Goal: Task Accomplishment & Management: Complete application form

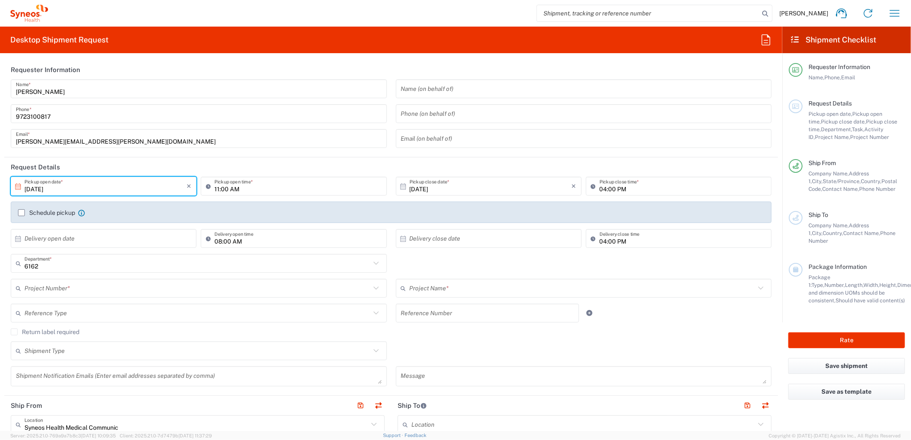
click at [108, 190] on input "[DATE]" at bounding box center [105, 186] width 162 height 15
click at [106, 250] on span "15" at bounding box center [105, 253] width 12 height 12
type input "[DATE]"
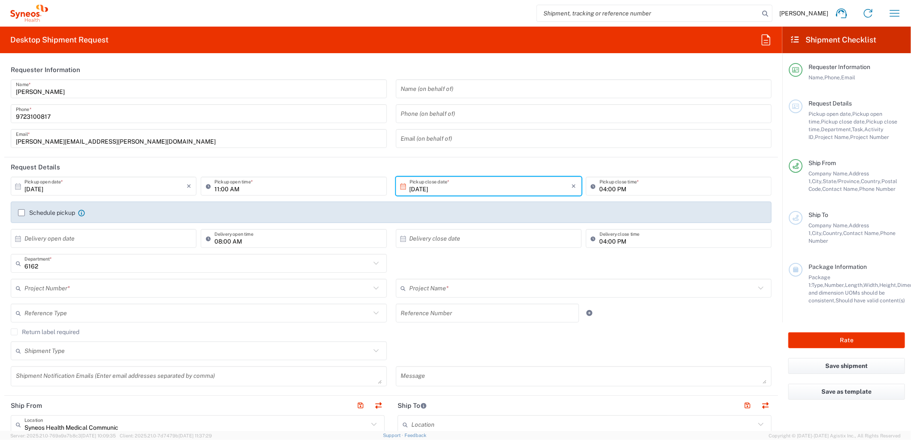
click at [216, 186] on input "11:00 AM" at bounding box center [297, 186] width 167 height 15
type input "08:00 AM"
click at [142, 290] on input "text" at bounding box center [197, 288] width 346 height 15
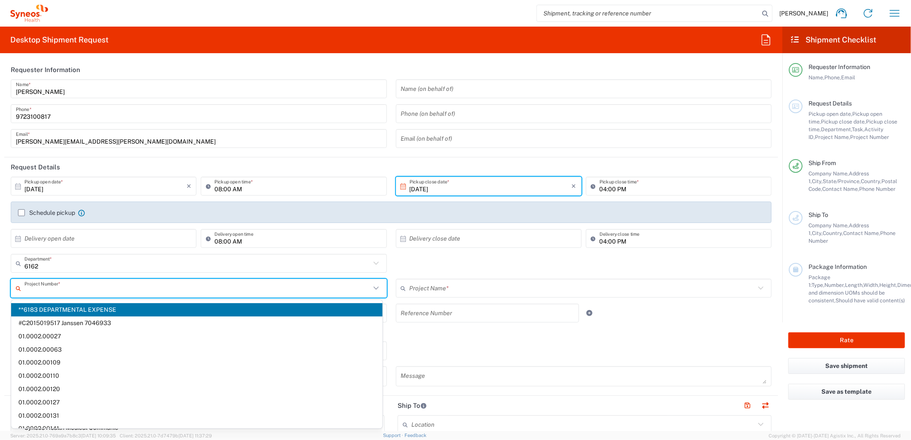
paste input "MCUS.IMSE.CL.7068636"
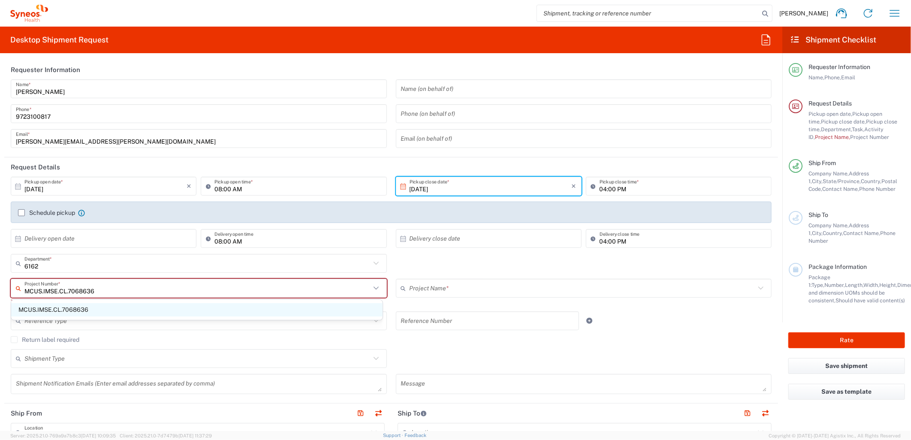
type input "MCUS.IMSE.CL.7068636"
click at [126, 305] on span "MCUS.IMSE.CL.7068636" at bounding box center [196, 309] width 371 height 13
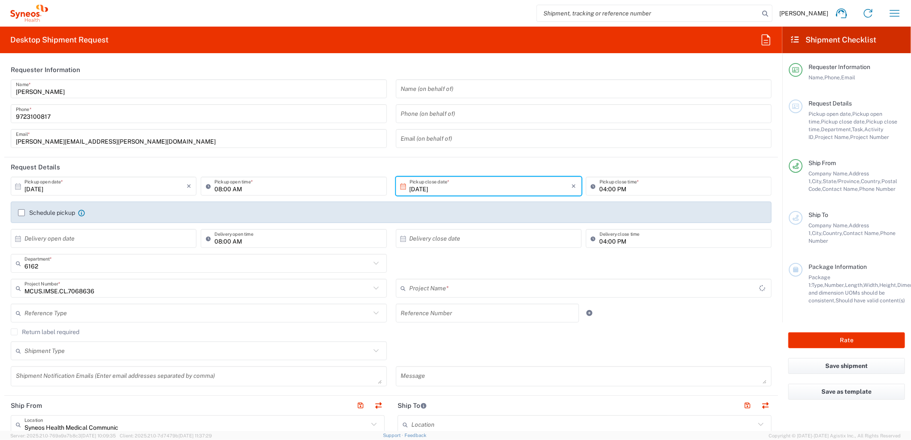
type input "Takeda.SpkrBureau.25.7068636"
click at [115, 314] on input "text" at bounding box center [197, 313] width 346 height 15
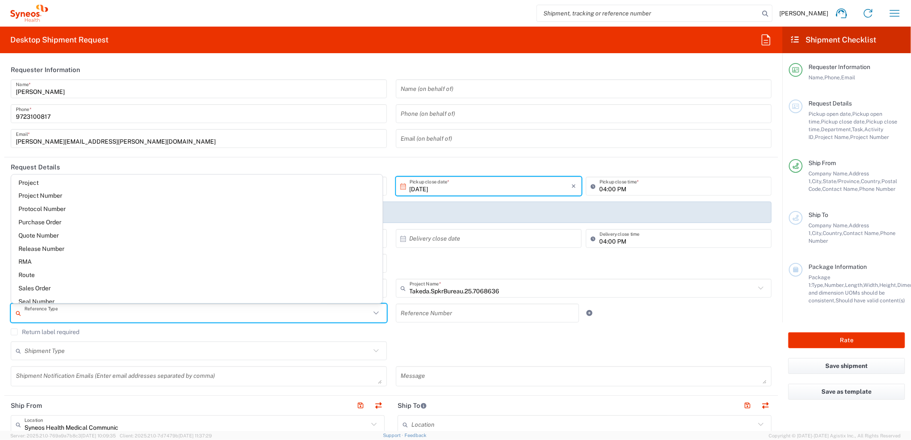
scroll to position [667, 0]
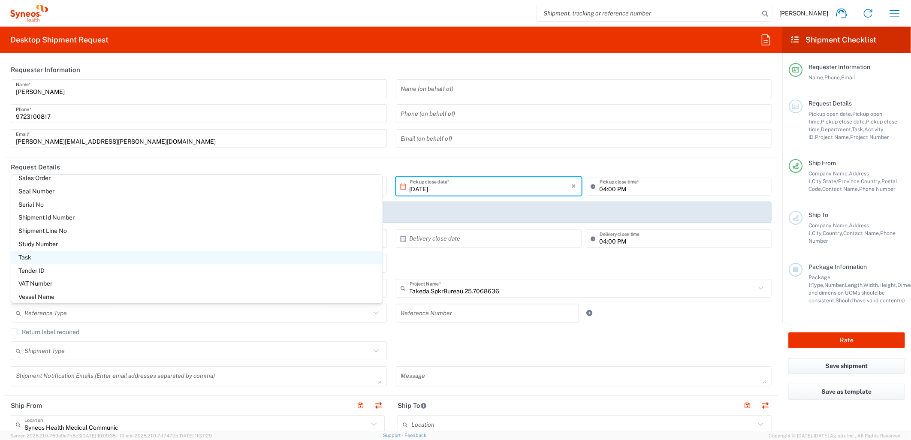
click at [97, 251] on span "Task" at bounding box center [196, 257] width 371 height 13
type input "Task"
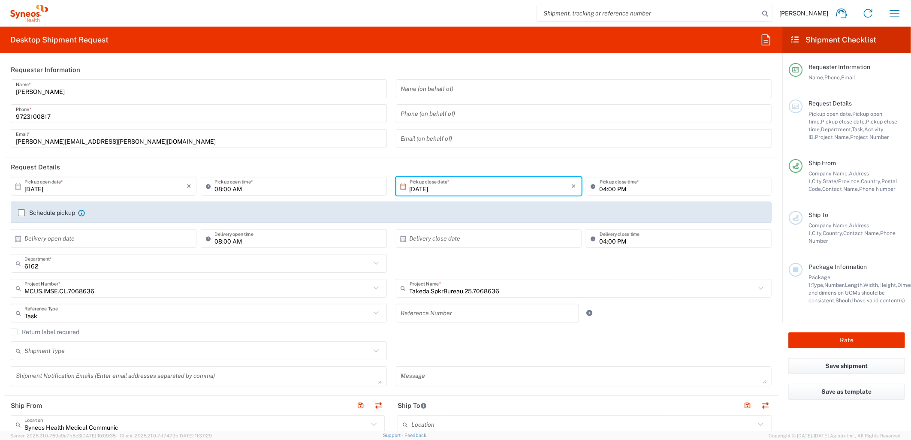
click at [449, 317] on input "text" at bounding box center [487, 313] width 173 height 15
type input "001"
click at [588, 314] on link at bounding box center [590, 313] width 12 height 12
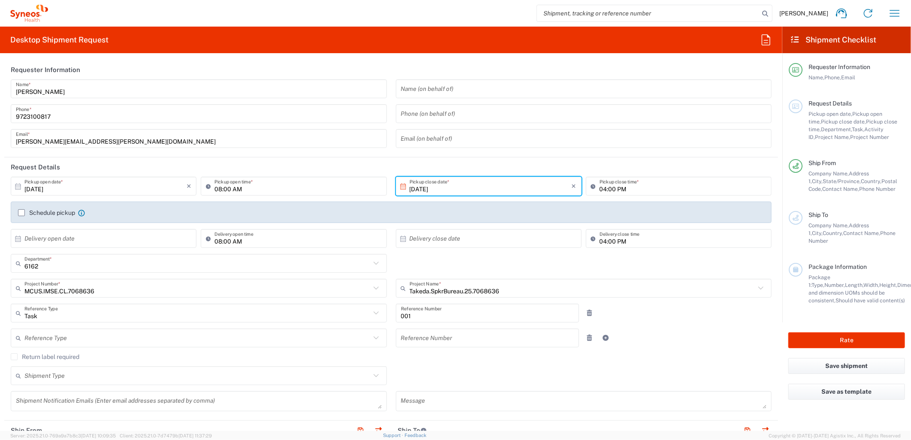
click at [192, 341] on input "text" at bounding box center [197, 338] width 346 height 15
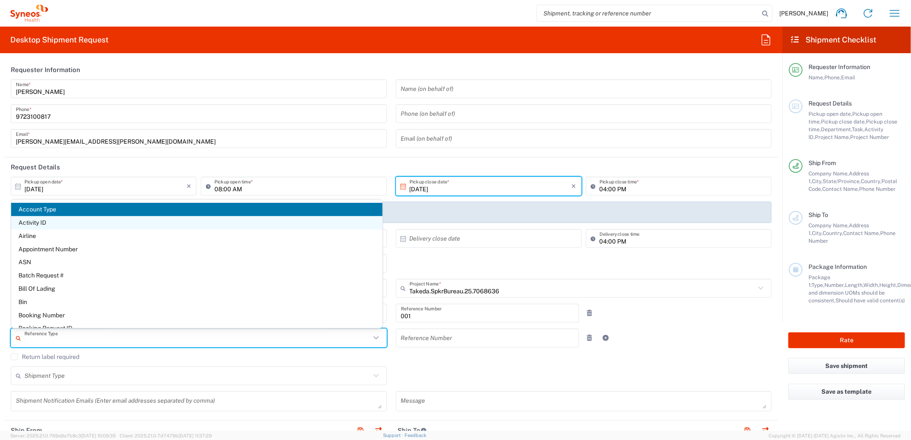
click at [93, 220] on span "Activity ID" at bounding box center [196, 222] width 371 height 13
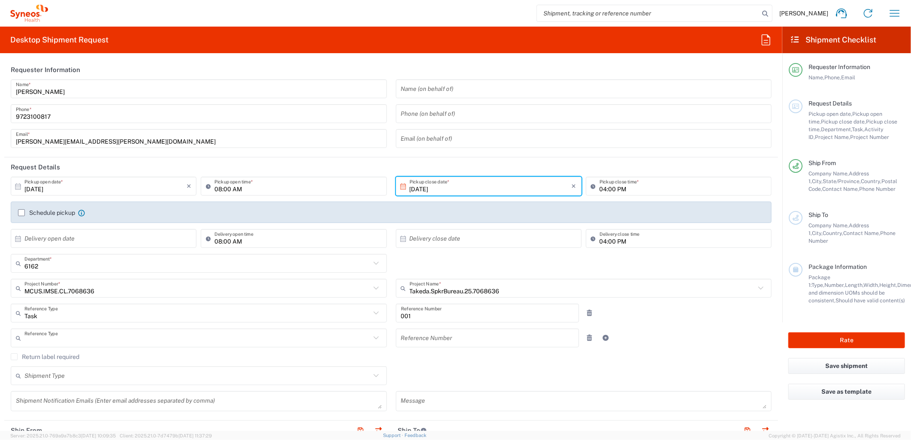
type input "Activity ID"
click at [422, 335] on input "text" at bounding box center [487, 338] width 173 height 15
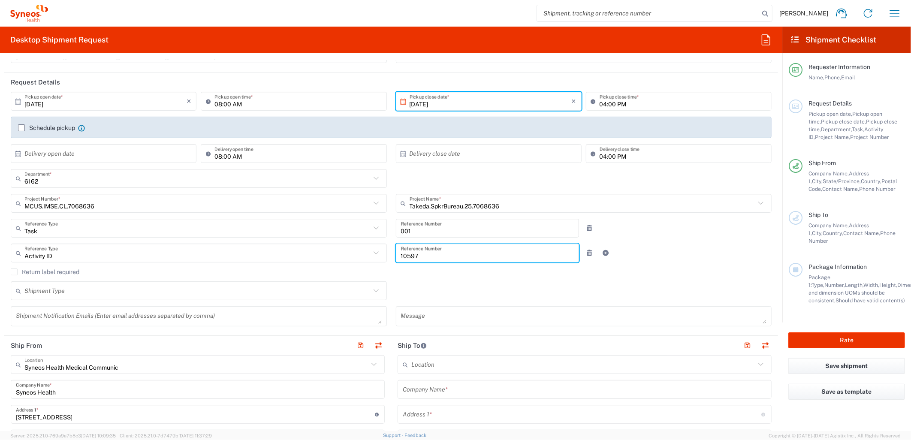
scroll to position [95, 0]
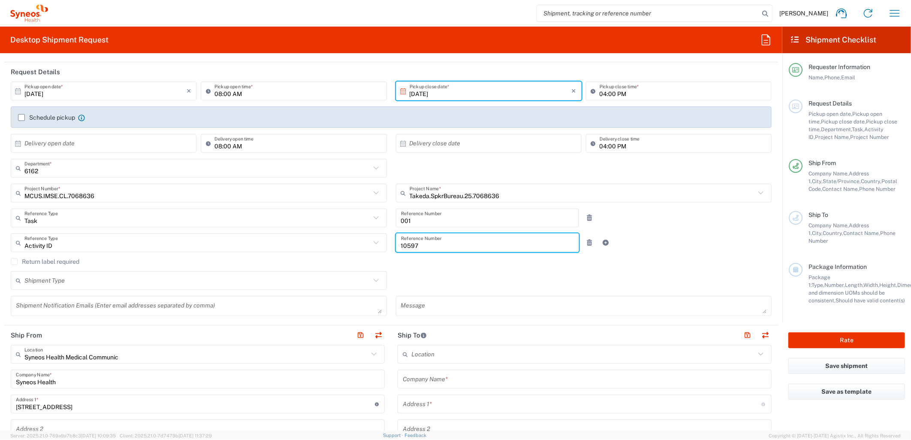
type input "10597"
click at [286, 287] on input "text" at bounding box center [197, 280] width 346 height 15
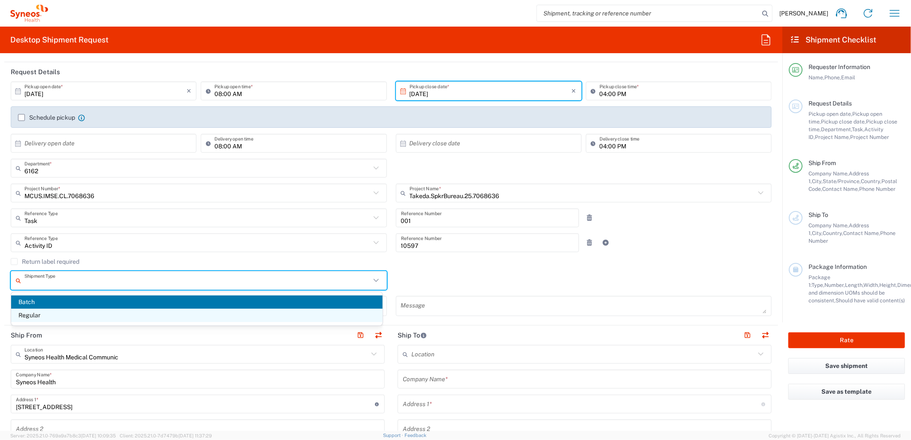
click at [168, 314] on span "Regular" at bounding box center [196, 315] width 371 height 13
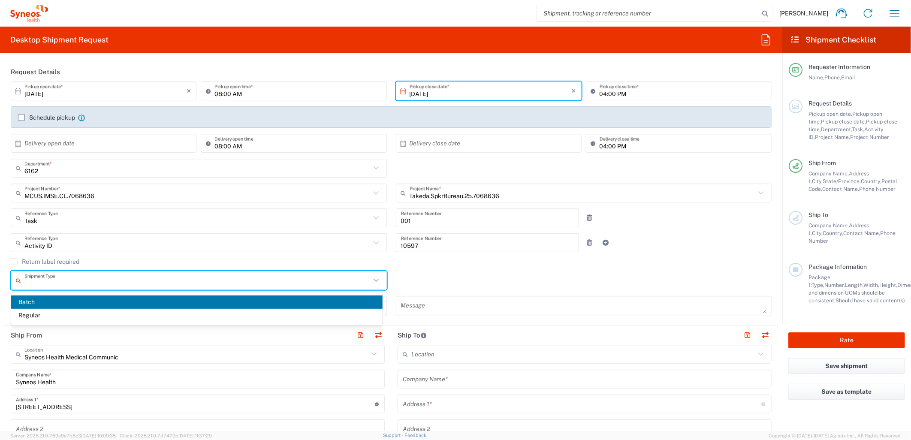
type input "Regular"
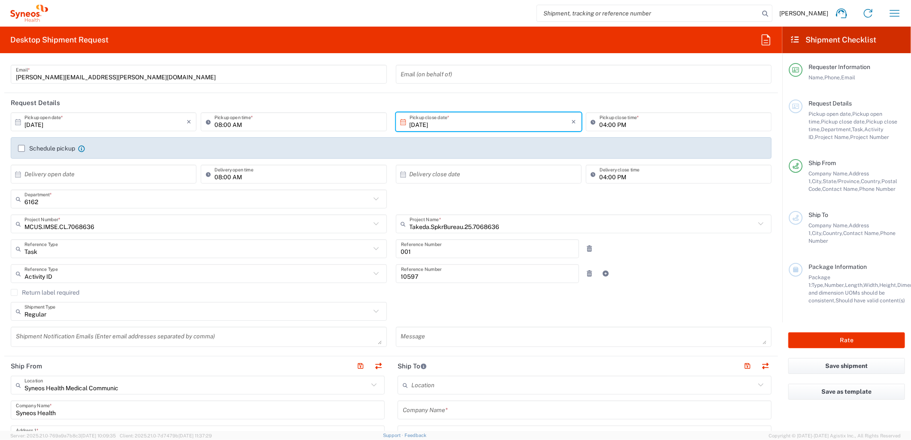
scroll to position [48, 0]
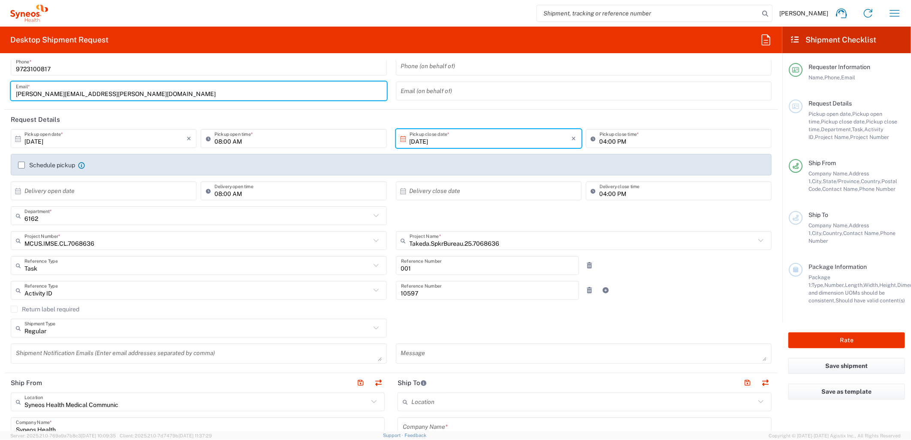
drag, startPoint x: 139, startPoint y: 93, endPoint x: 18, endPoint y: 87, distance: 122.0
click at [18, 88] on input "[PERSON_NAME][EMAIL_ADDRESS][PERSON_NAME][DOMAIN_NAME]" at bounding box center [199, 91] width 366 height 15
drag, startPoint x: 133, startPoint y: 90, endPoint x: 140, endPoint y: 94, distance: 8.1
click at [133, 91] on input "[PERSON_NAME][EMAIL_ADDRESS][PERSON_NAME][DOMAIN_NAME]" at bounding box center [199, 91] width 366 height 15
click at [114, 92] on input "[PERSON_NAME][EMAIL_ADDRESS][PERSON_NAME][DOMAIN_NAME]" at bounding box center [199, 91] width 366 height 15
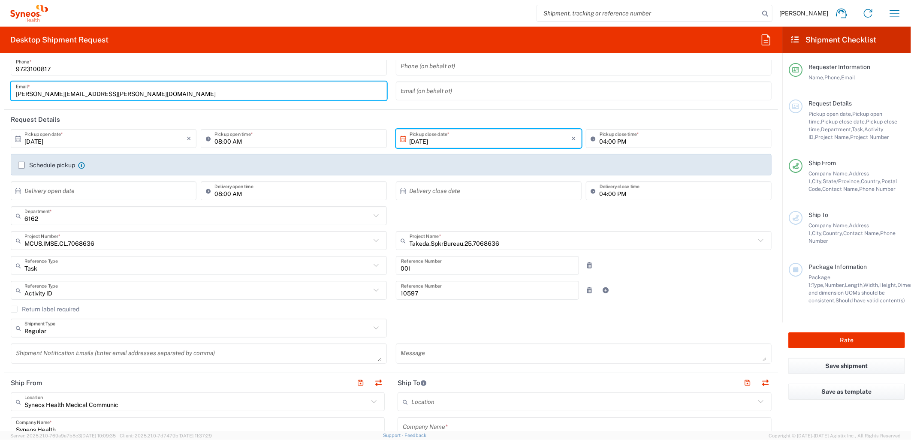
drag, startPoint x: 112, startPoint y: 94, endPoint x: -42, endPoint y: 108, distance: 154.6
click at [0, 108] on html "[PERSON_NAME] Home Shipment estimator Shipment tracking Desktop shipment reques…" at bounding box center [455, 220] width 911 height 440
click at [128, 359] on textarea at bounding box center [199, 353] width 366 height 15
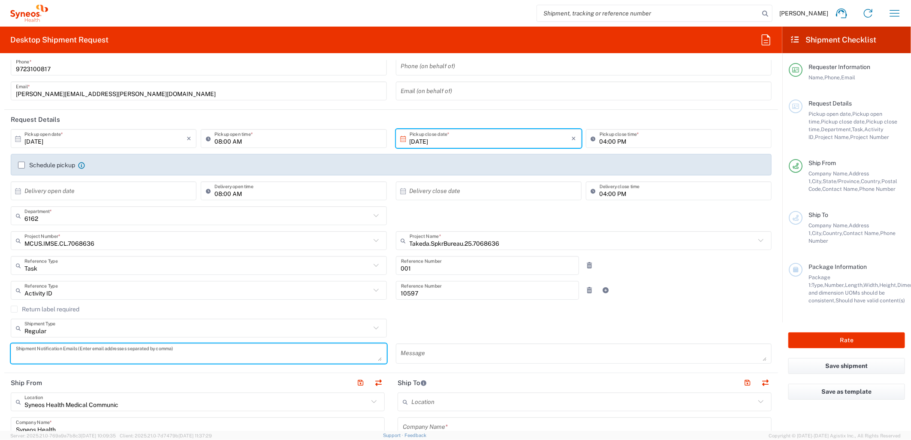
paste textarea "[PERSON_NAME][EMAIL_ADDRESS][PERSON_NAME][DOMAIN_NAME]"
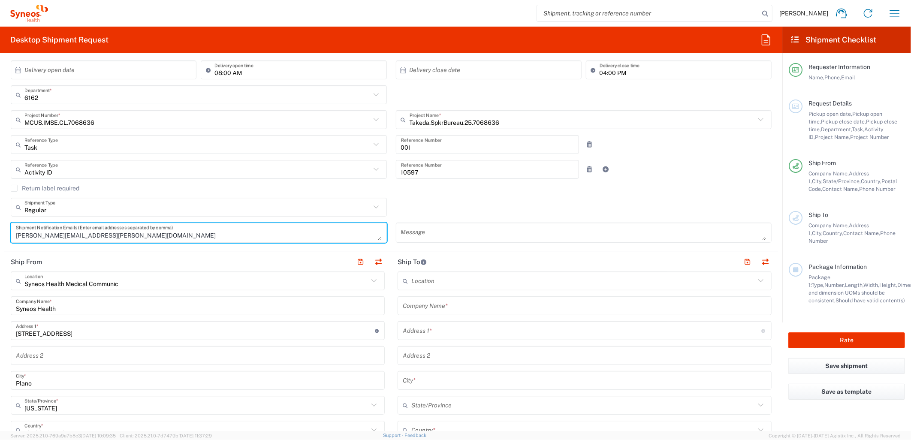
scroll to position [190, 0]
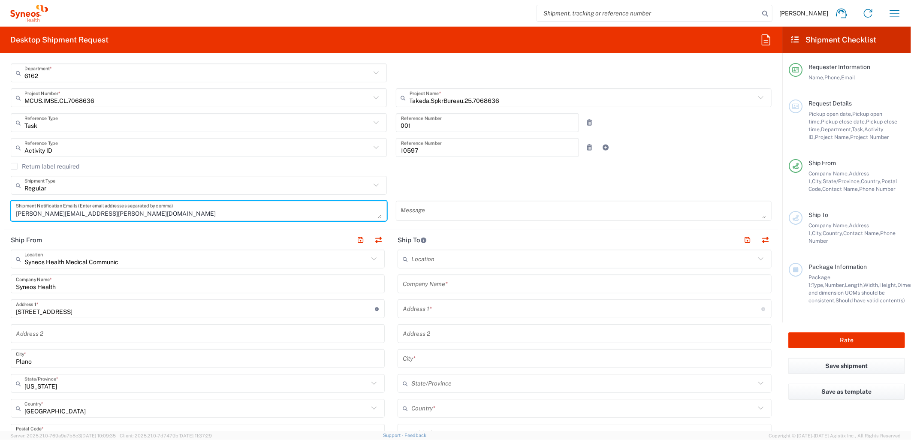
type textarea "[PERSON_NAME][EMAIL_ADDRESS][PERSON_NAME][DOMAIN_NAME]"
click at [426, 287] on input "text" at bounding box center [585, 284] width 364 height 15
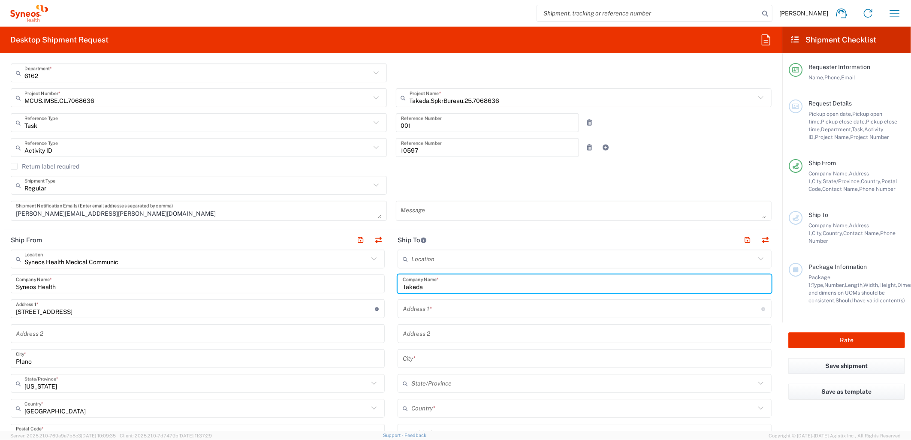
type input "Takeda"
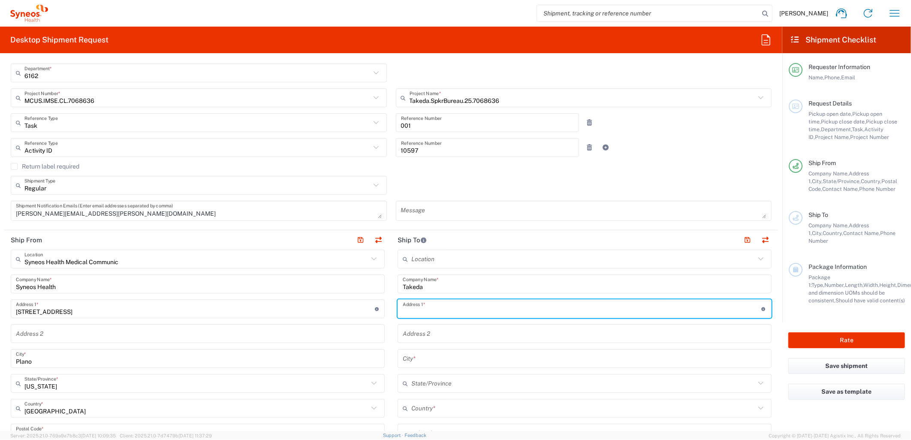
click at [417, 315] on input "text" at bounding box center [582, 309] width 359 height 15
paste input "[STREET_ADDRESS]"
type input "[STREET_ADDRESS]"
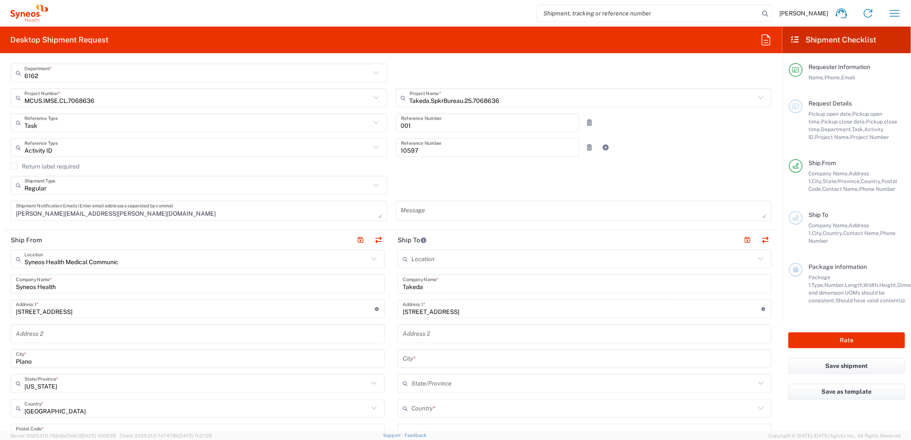
click at [404, 353] on input "text" at bounding box center [585, 358] width 364 height 15
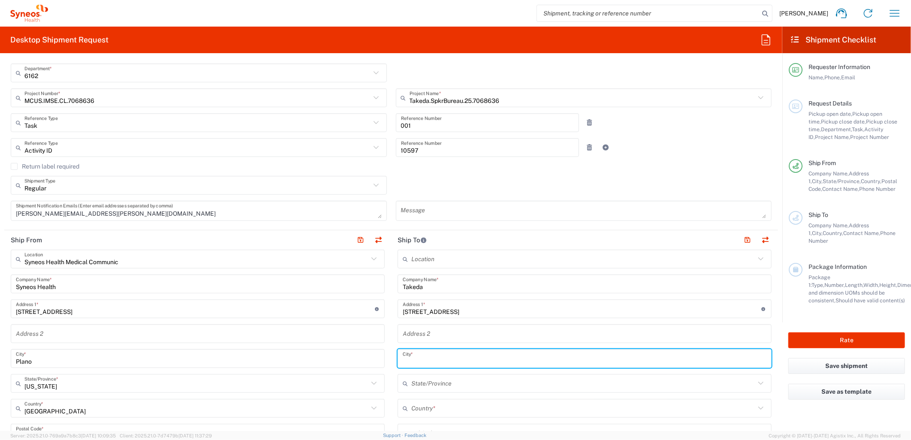
paste input "Bridgeton"
type input "Bridgeton"
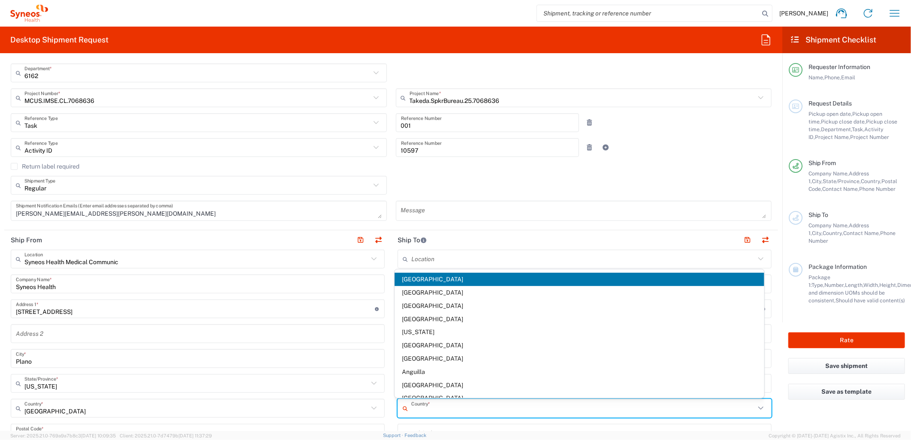
click at [423, 396] on input "text" at bounding box center [583, 408] width 344 height 15
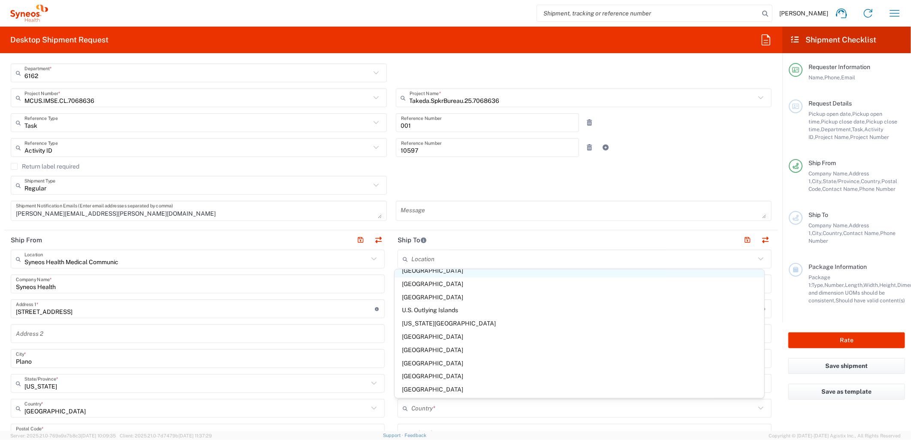
scroll to position [3050, 0]
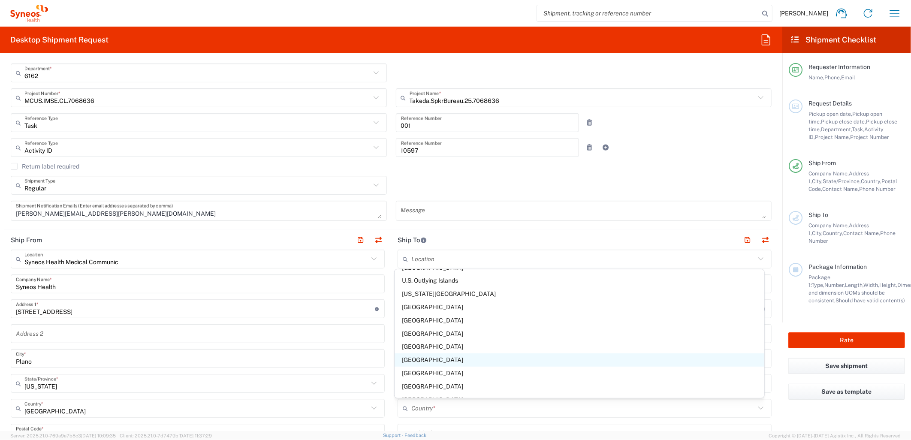
click at [427, 361] on span "[GEOGRAPHIC_DATA]" at bounding box center [580, 359] width 370 height 13
type input "[GEOGRAPHIC_DATA]"
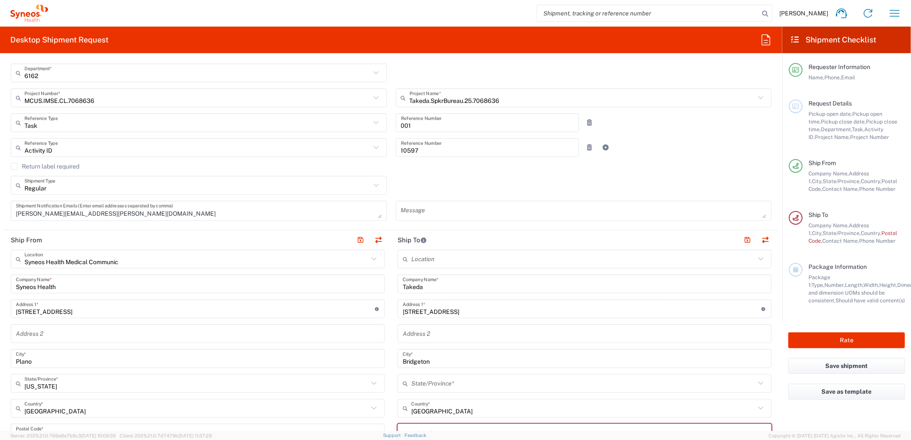
click at [426, 385] on input "text" at bounding box center [583, 383] width 344 height 15
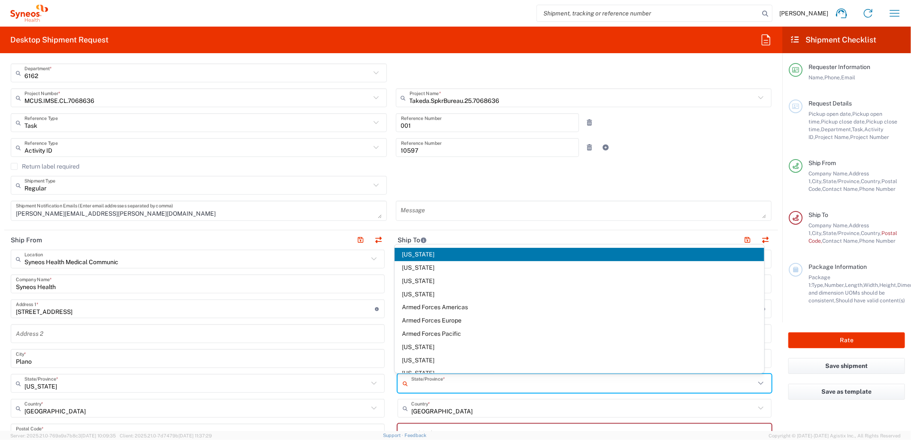
scroll to position [286, 0]
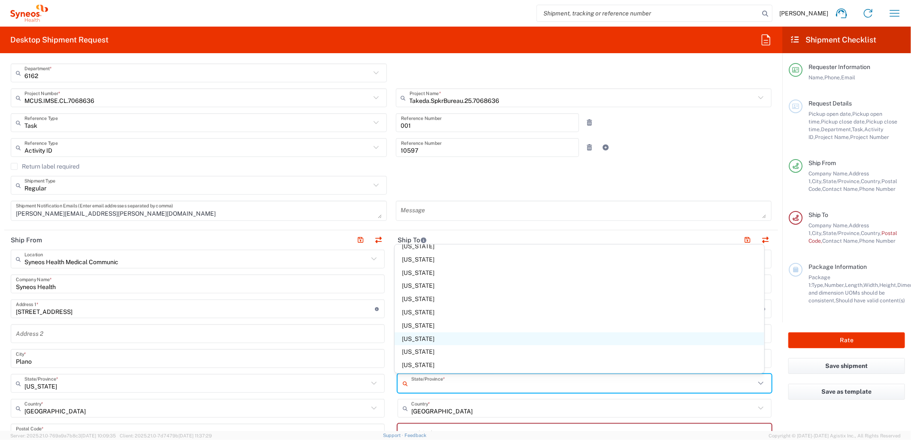
click at [416, 336] on span "[US_STATE]" at bounding box center [580, 338] width 370 height 13
type input "[US_STATE]"
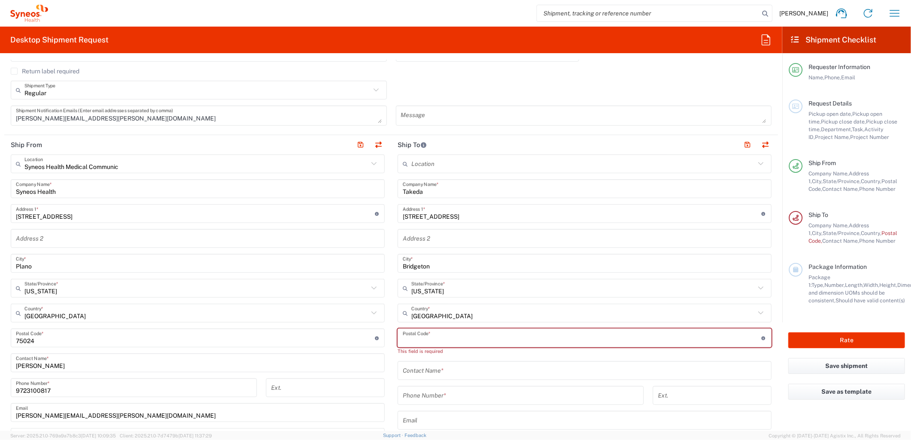
click at [440, 339] on input "undefined" at bounding box center [582, 338] width 359 height 15
paste input "63044"
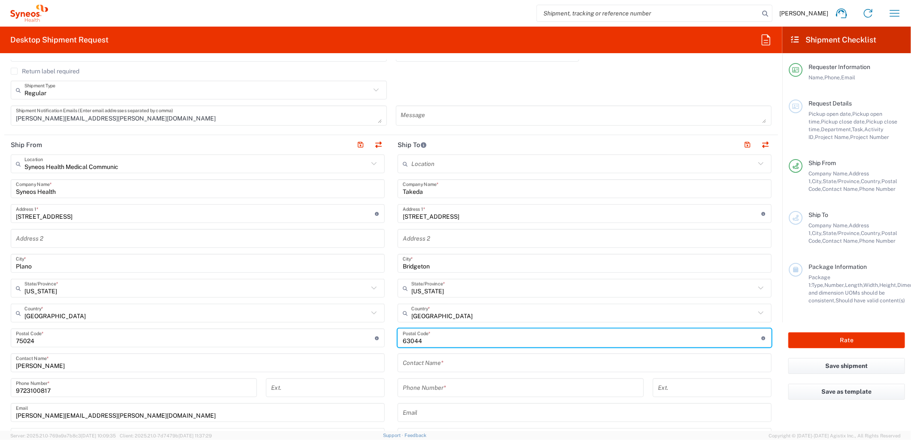
type input "63044"
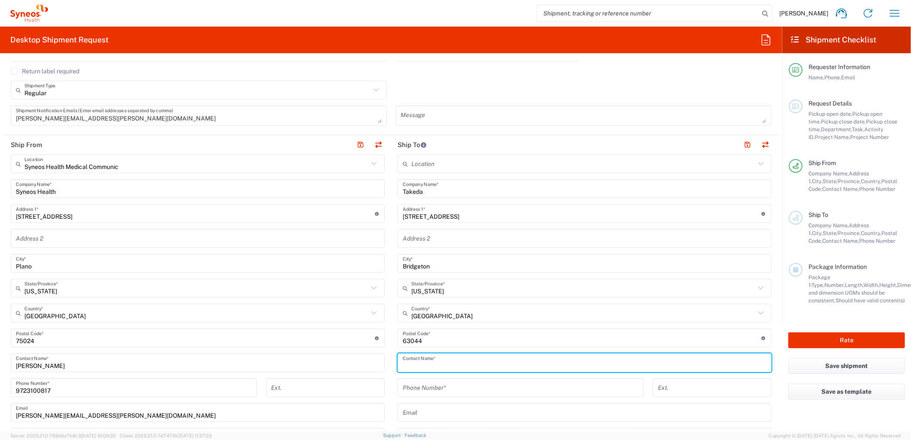
click at [413, 363] on input "text" at bounding box center [585, 363] width 364 height 15
type input "[PERSON_NAME]"
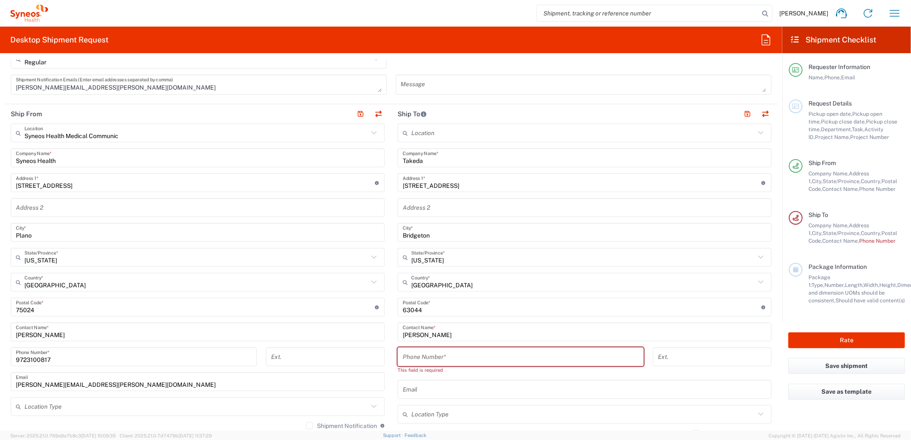
scroll to position [333, 0]
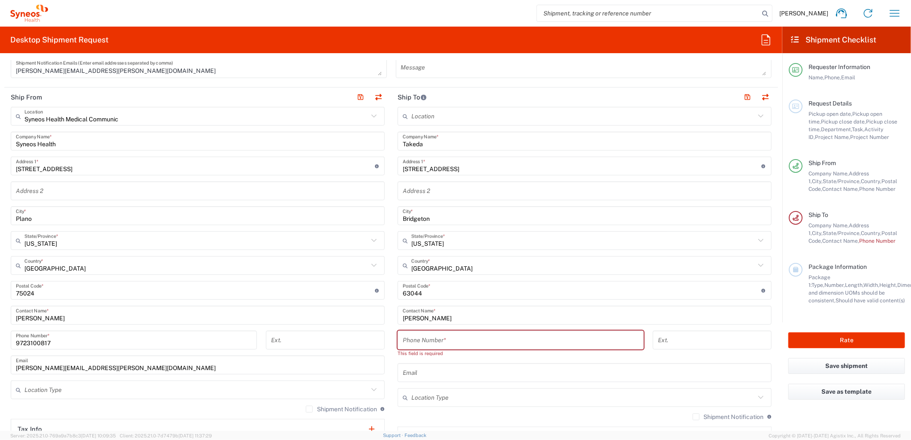
click at [446, 333] on input "tel" at bounding box center [521, 340] width 236 height 15
paste input "[PHONE_NUMBER]"
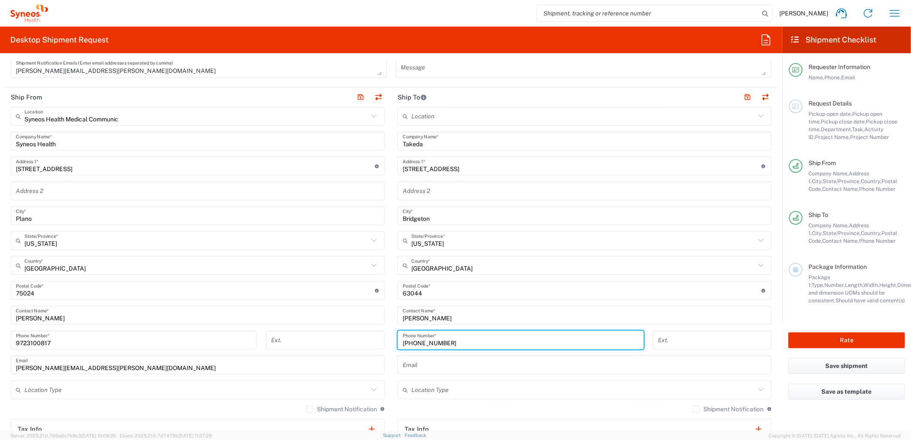
drag, startPoint x: 408, startPoint y: 340, endPoint x: 353, endPoint y: 340, distance: 54.0
click at [353, 340] on div "Ship From Syneos Health Medical Communic Location Syneos Health Medical Communi…" at bounding box center [391, 279] width 774 height 383
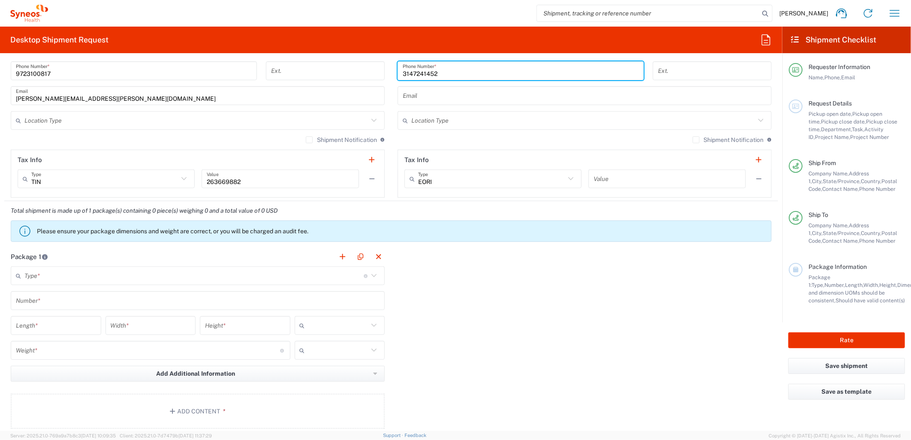
scroll to position [619, 0]
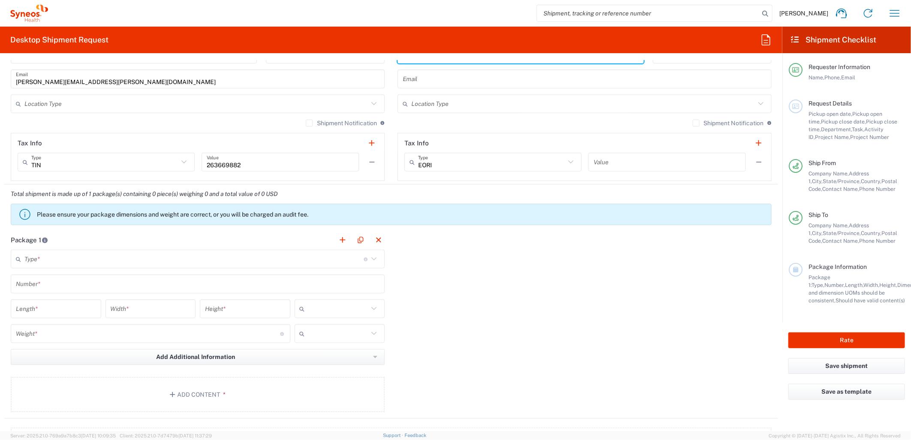
type input "3147241452"
click at [196, 261] on input "text" at bounding box center [193, 259] width 339 height 15
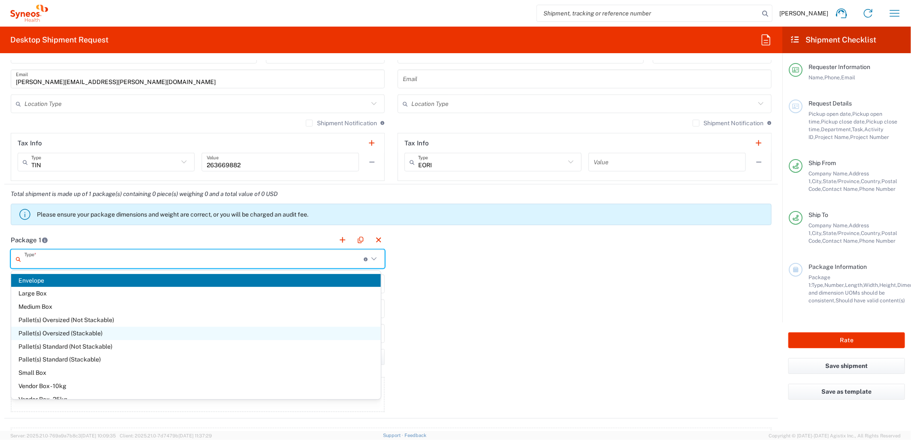
scroll to position [23, 0]
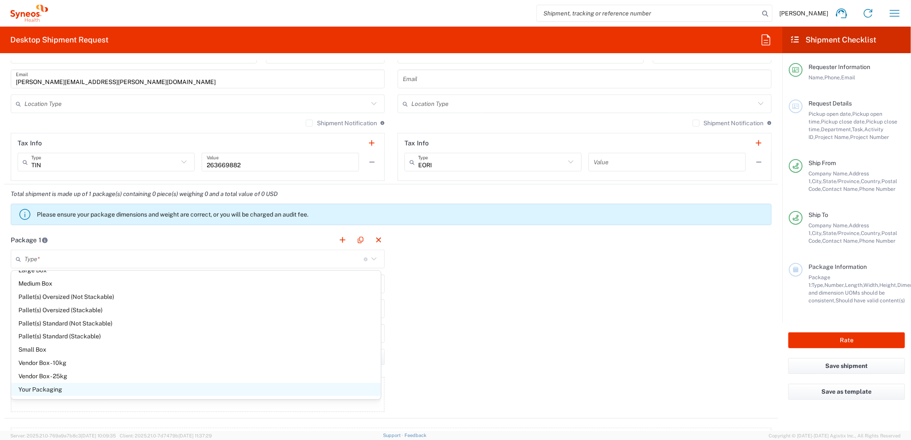
click at [52, 388] on span "Your Packaging" at bounding box center [196, 389] width 370 height 13
type input "Your Packaging"
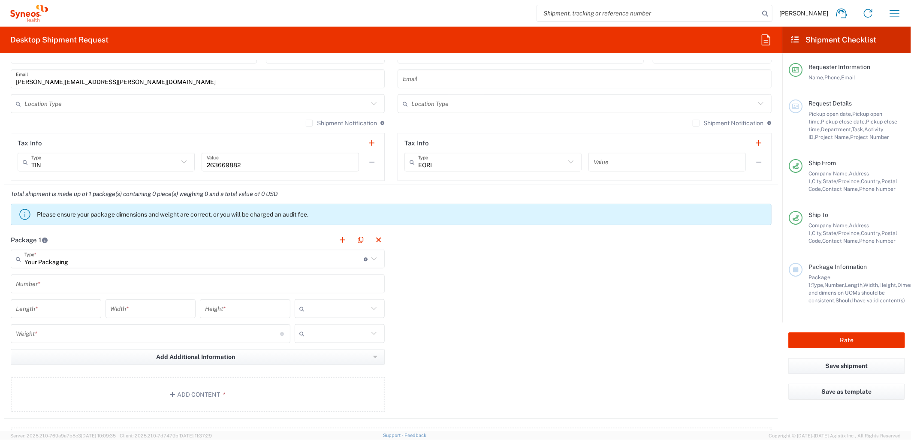
click at [63, 291] on div "Number *" at bounding box center [198, 284] width 374 height 19
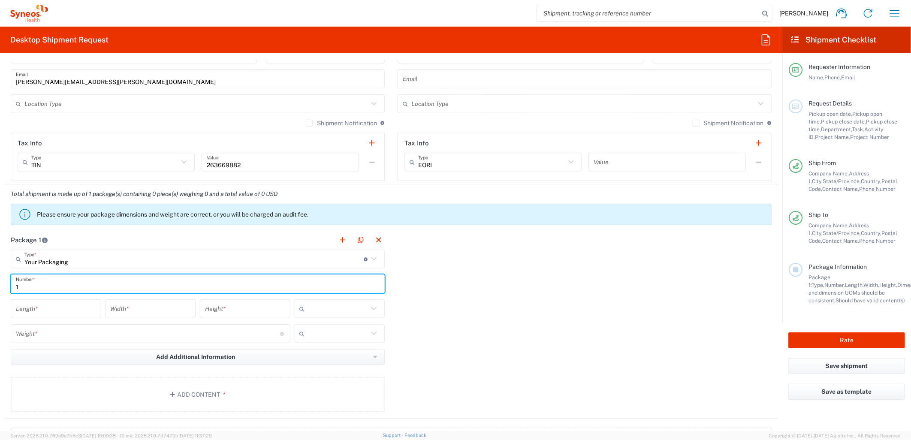
type input "1"
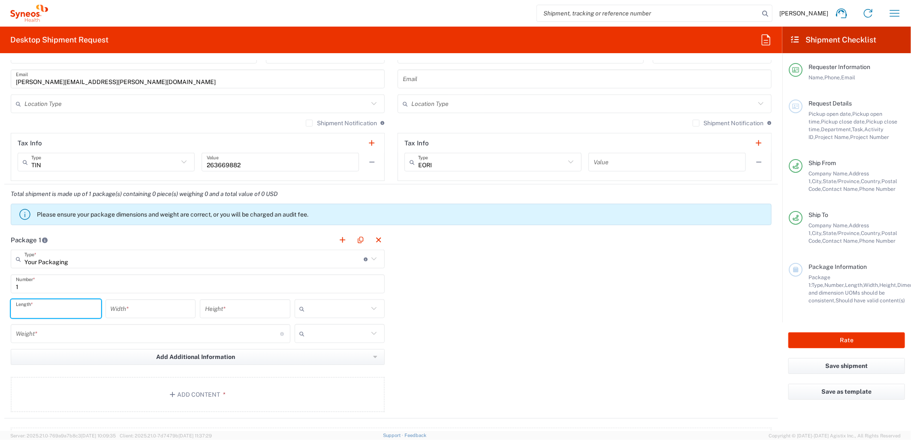
click at [63, 310] on input "number" at bounding box center [56, 309] width 80 height 15
type input "12"
click at [151, 308] on input "number" at bounding box center [151, 309] width 80 height 15
type input "10"
click at [250, 311] on input "number" at bounding box center [245, 309] width 80 height 15
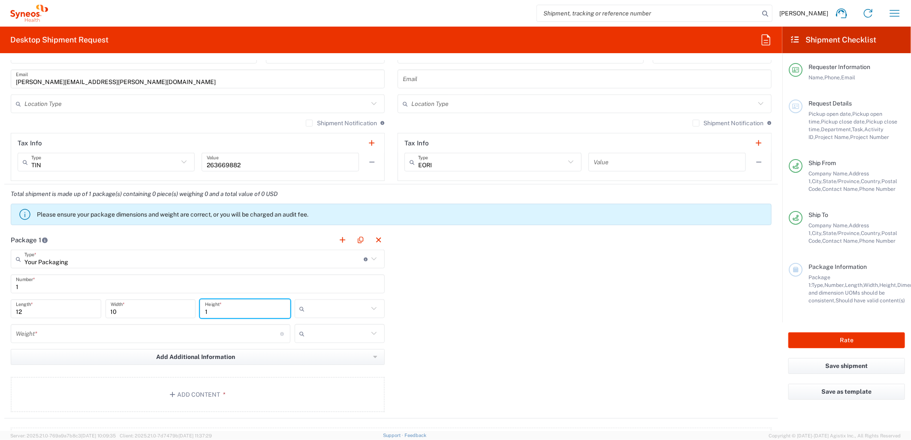
type input "1"
click at [337, 310] on input "text" at bounding box center [338, 309] width 60 height 14
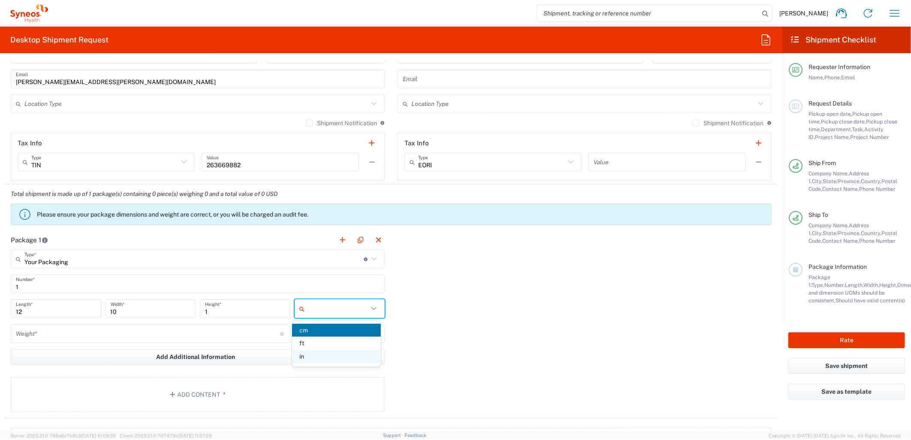
click at [311, 353] on span "in" at bounding box center [336, 356] width 88 height 13
type input "in"
click at [243, 335] on input "number" at bounding box center [148, 333] width 264 height 15
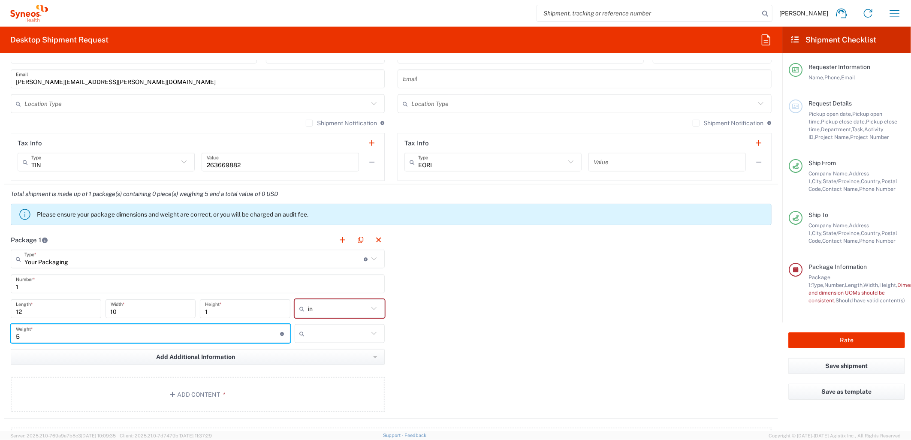
type input "5"
click at [320, 333] on input "text" at bounding box center [338, 334] width 60 height 14
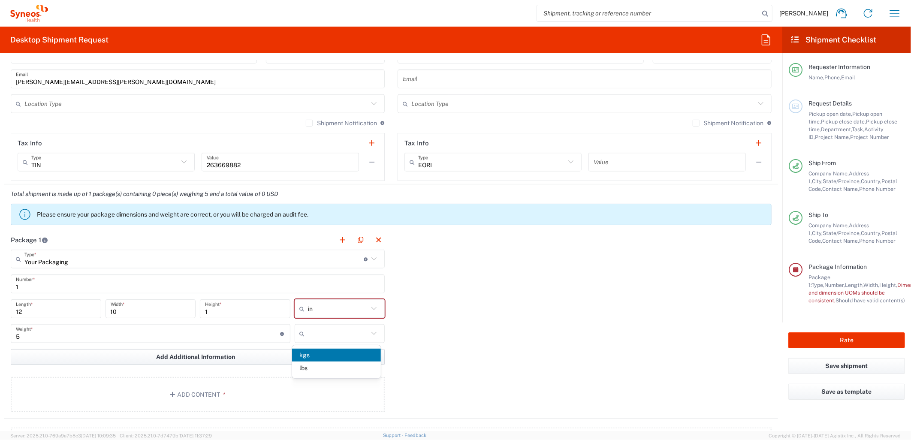
click at [320, 361] on span "kgs" at bounding box center [336, 355] width 88 height 13
type input "kgs"
click at [316, 338] on input "text" at bounding box center [338, 334] width 60 height 14
click at [322, 371] on span "lbs" at bounding box center [336, 368] width 88 height 13
type input "11.02"
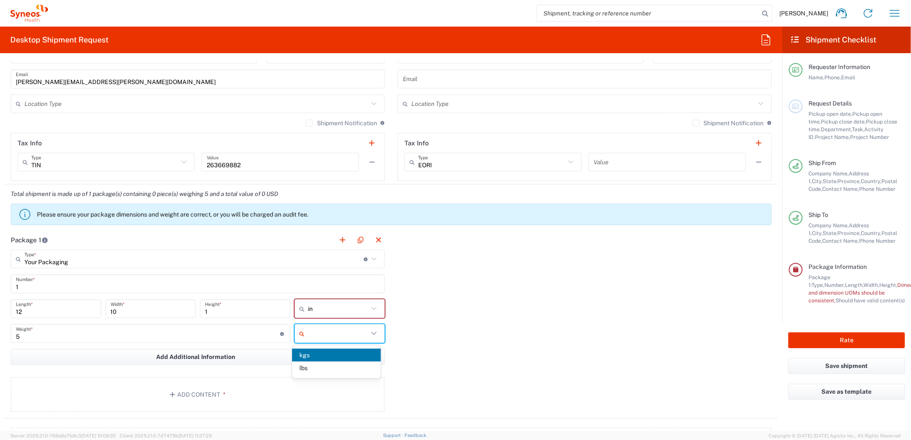
type input "lbs"
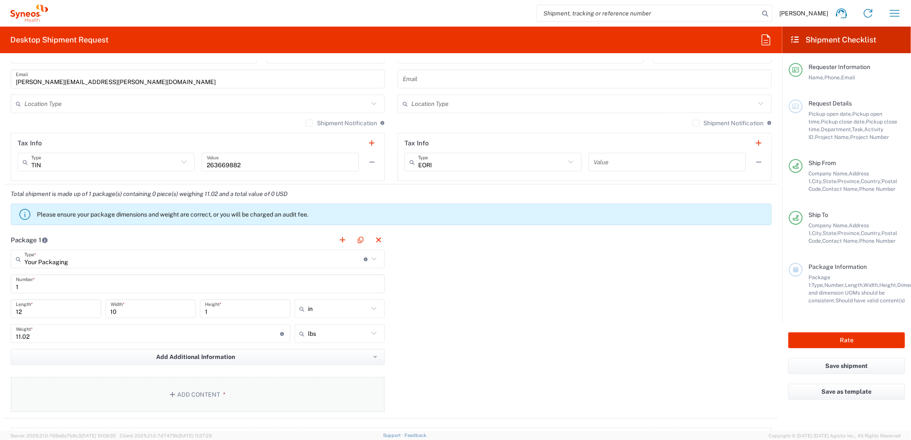
click at [261, 383] on button "Add Content *" at bounding box center [198, 394] width 374 height 35
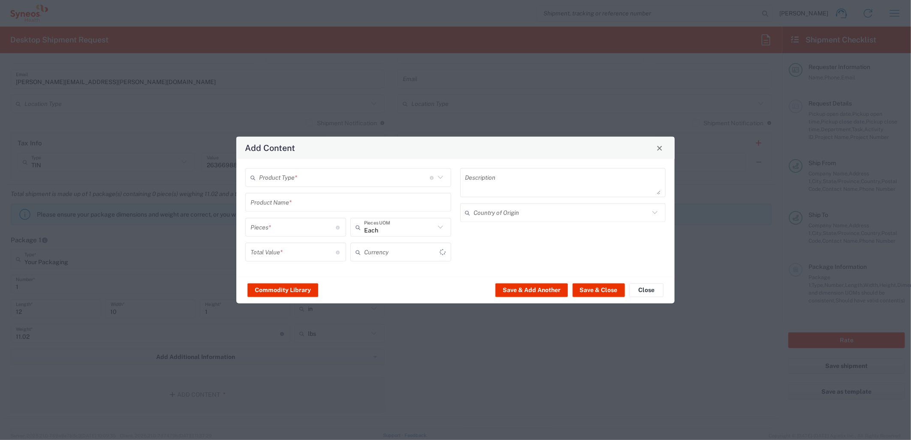
type input "US Dollar"
click at [660, 146] on span "Close" at bounding box center [660, 148] width 6 height 6
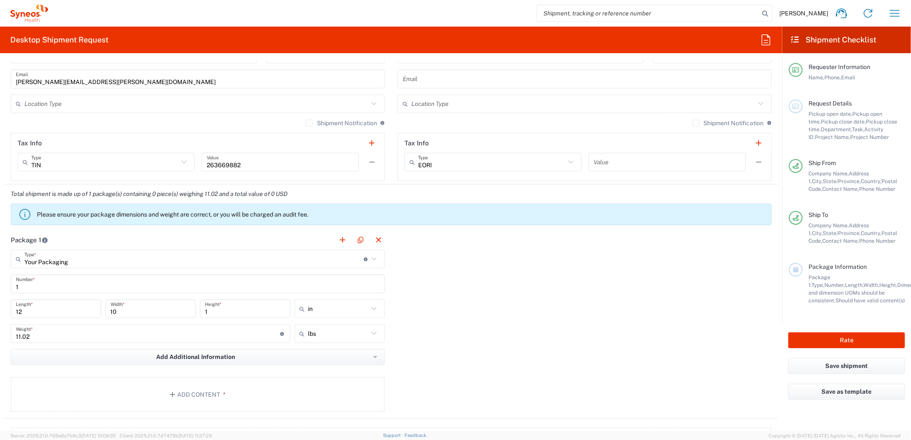
click at [78, 328] on input "11.02" at bounding box center [148, 333] width 264 height 15
type input "1"
type input "5"
click at [585, 363] on div "Package 1 Your Packaging Type * Material used to package goods Envelope Large B…" at bounding box center [391, 324] width 774 height 188
click at [327, 395] on button "Add Content *" at bounding box center [198, 394] width 374 height 35
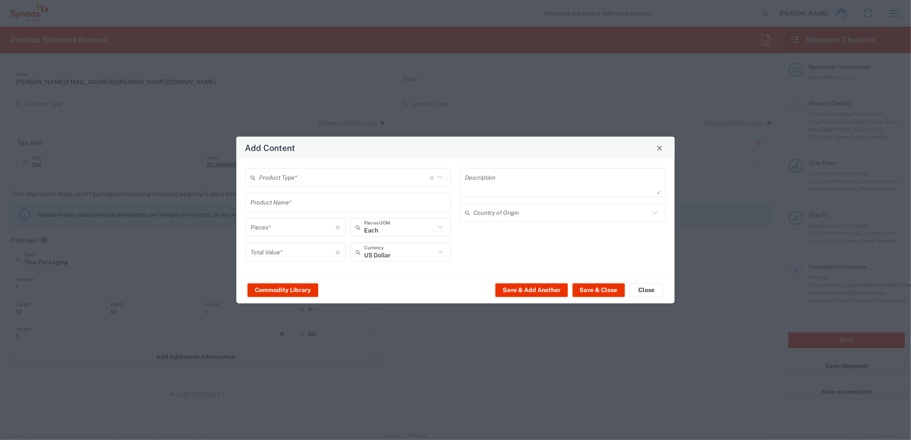
click at [344, 165] on div "Product Type * Document: Paper document generated internally by Syneos, a clien…" at bounding box center [455, 218] width 438 height 118
click at [344, 174] on input "text" at bounding box center [344, 177] width 171 height 15
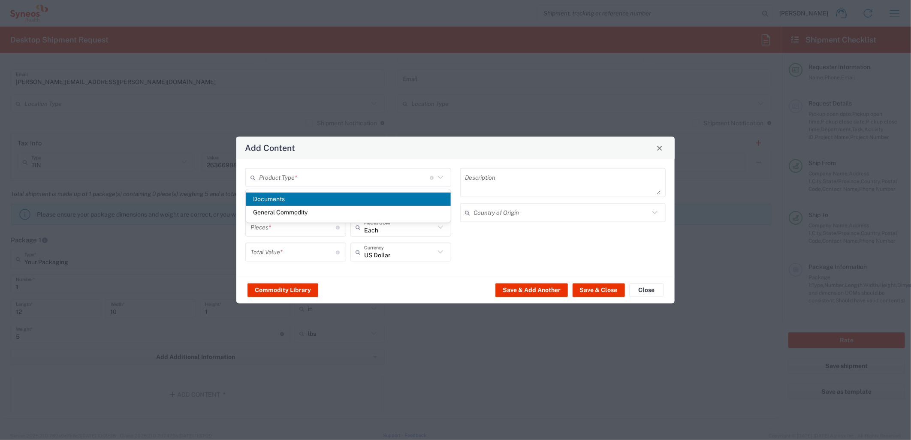
click at [311, 202] on span "Documents" at bounding box center [348, 199] width 205 height 13
type input "Documents"
type input "1"
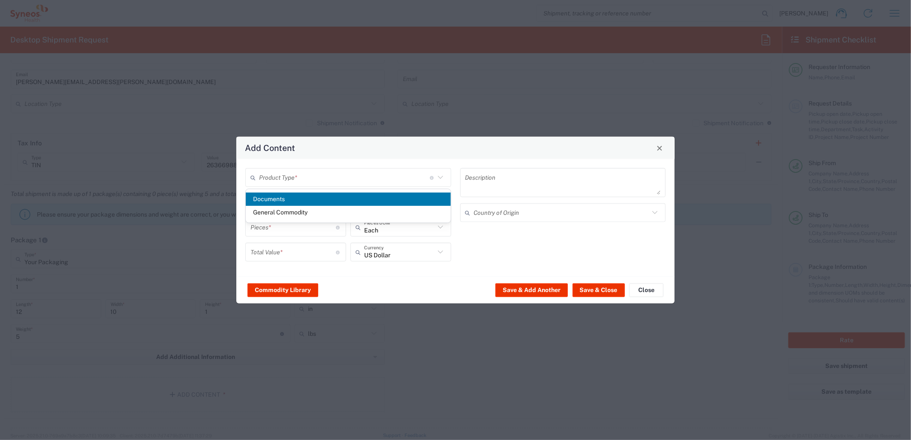
type textarea "Documents"
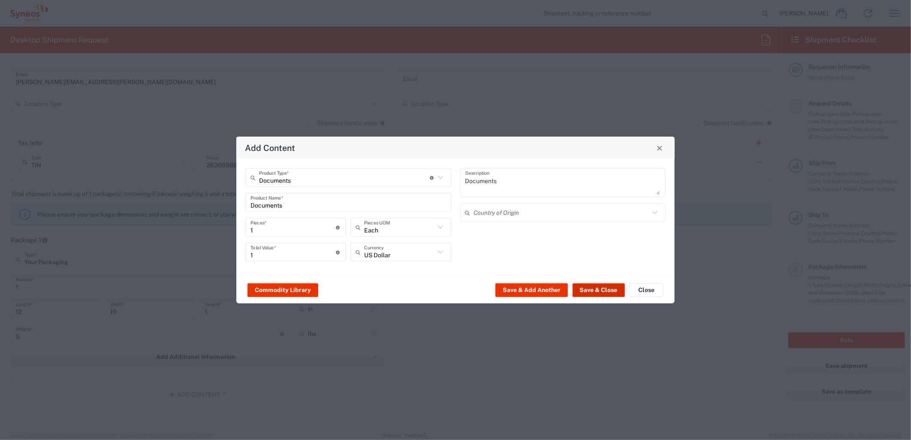
click at [615, 292] on button "Save & Close" at bounding box center [599, 290] width 52 height 14
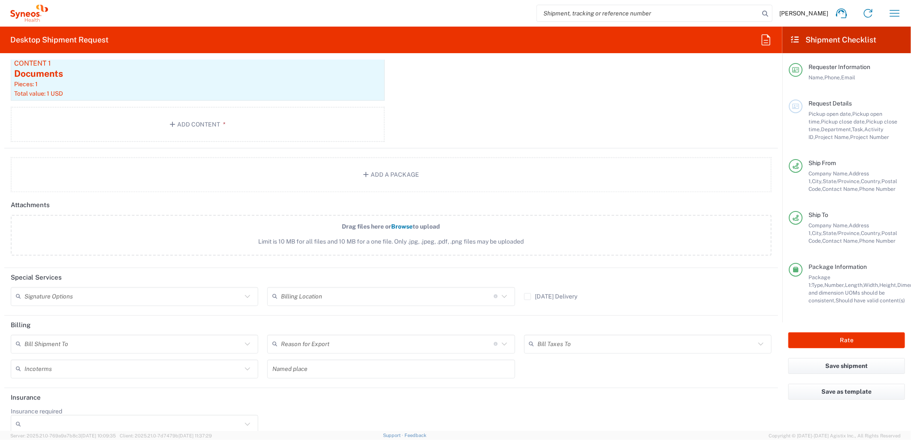
scroll to position [950, 0]
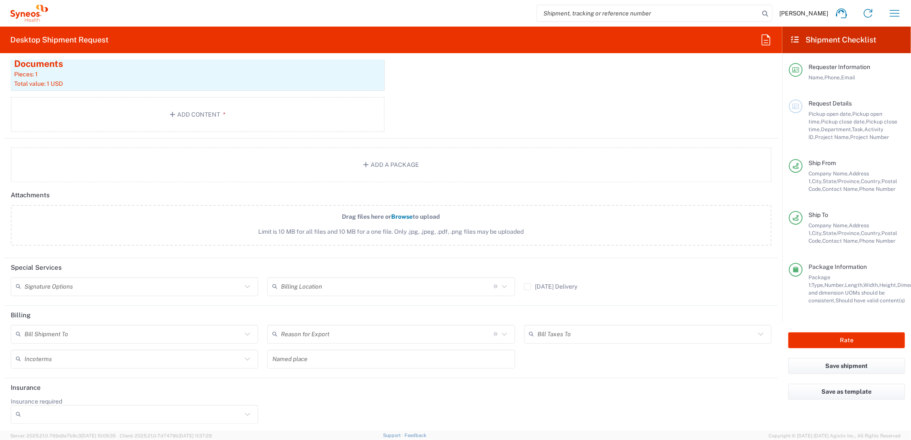
click at [124, 335] on input "text" at bounding box center [132, 334] width 217 height 15
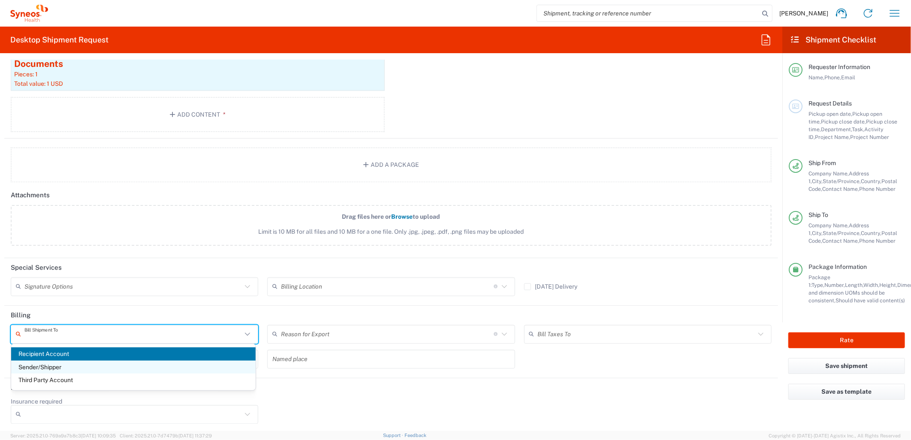
click at [82, 366] on span "Sender/Shipper" at bounding box center [133, 367] width 245 height 13
type input "Sender/Shipper"
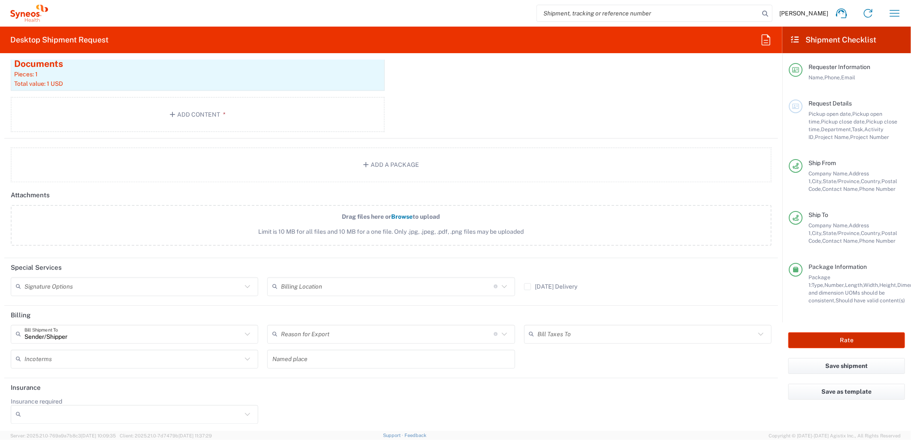
click at [820, 344] on button "Rate" at bounding box center [846, 340] width 117 height 16
type input "6162"
type input "MCUS.IMSE.CL.7068636"
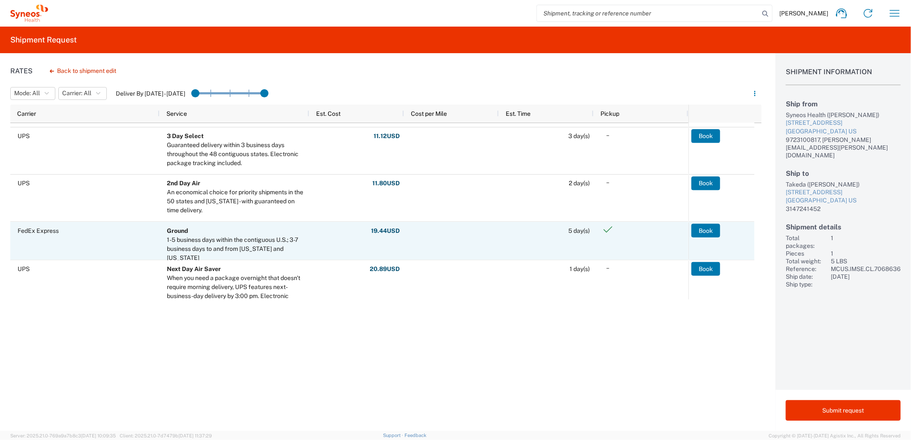
scroll to position [95, 0]
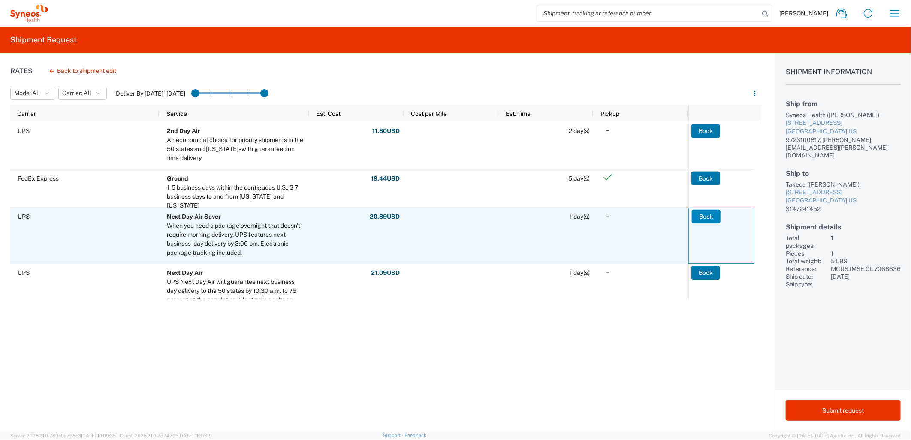
click at [705, 219] on button "Book" at bounding box center [706, 217] width 29 height 14
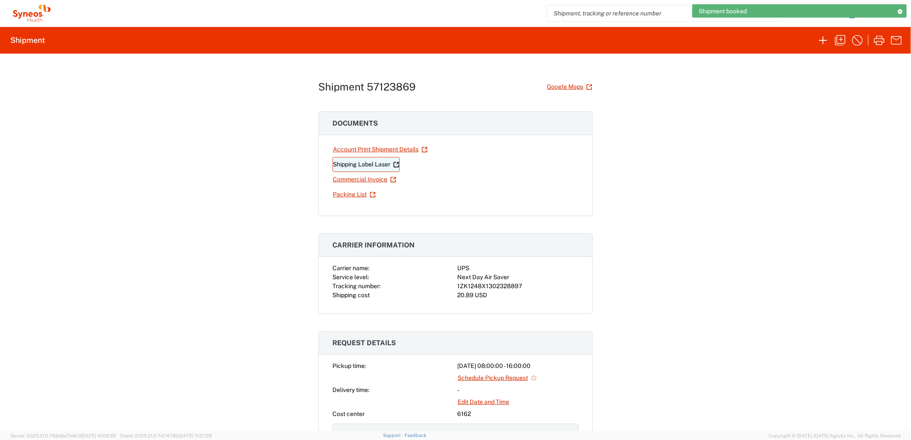
click at [355, 166] on link "Shipping Label Laser" at bounding box center [365, 164] width 67 height 15
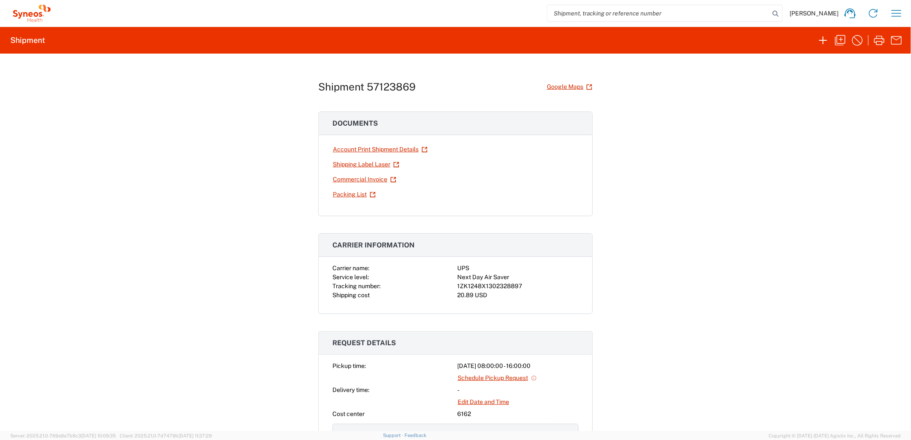
click at [706, 186] on div "Shipment 57123869 Google Maps Documents Account Print Shipment Details Shipping…" at bounding box center [455, 242] width 911 height 377
click at [647, 185] on div "Shipment 57123869 Google Maps Documents Account Print Shipment Details Shipping…" at bounding box center [455, 242] width 911 height 377
drag, startPoint x: 655, startPoint y: 217, endPoint x: 715, endPoint y: 82, distance: 147.6
click at [657, 215] on div "Shipment 57123869 Google Maps Documents Account Print Shipment Details Shipping…" at bounding box center [455, 242] width 911 height 377
